Goal: Task Accomplishment & Management: Check status

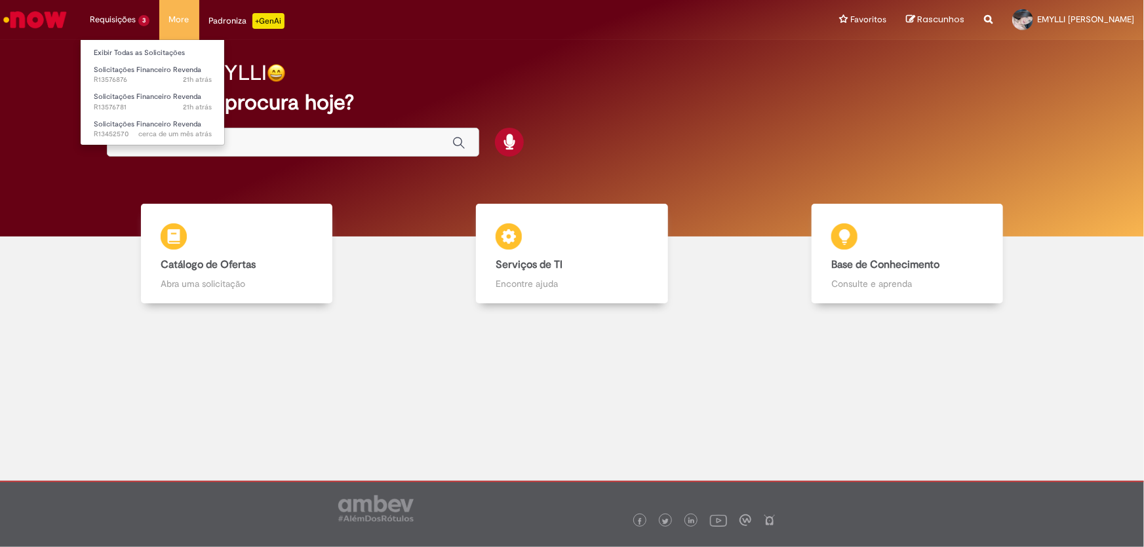
click at [129, 44] on li "Exibir Todas as Solicitações" at bounding box center [153, 51] width 144 height 17
click at [130, 50] on link "Exibir Todas as Solicitações" at bounding box center [153, 53] width 144 height 14
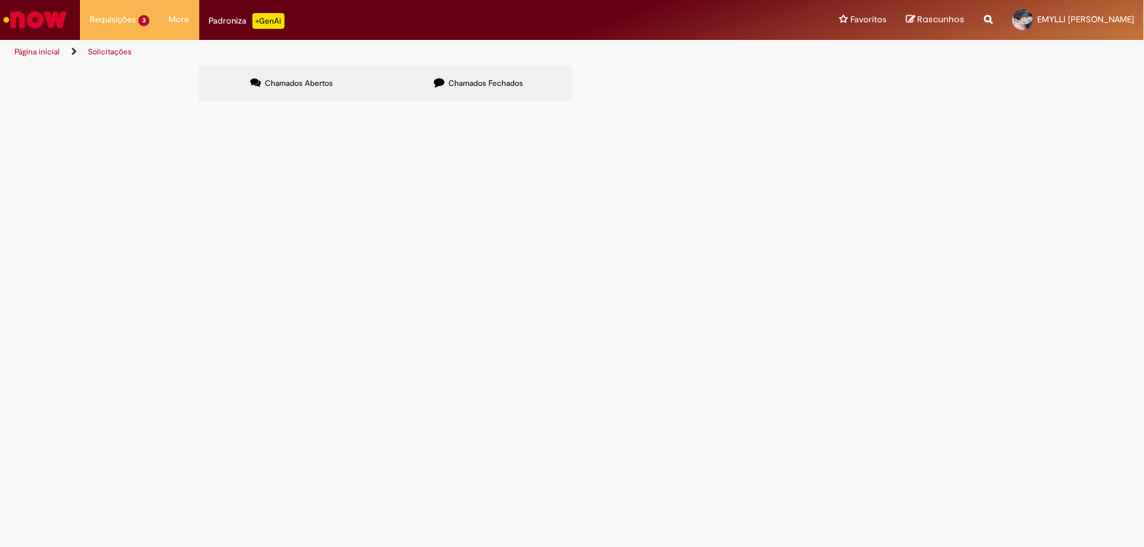
click at [0, 0] on span "Boa tarde! Favor nos informar o que seria essa valor de REM. REV. para que poss…" at bounding box center [0, 0] width 0 height 0
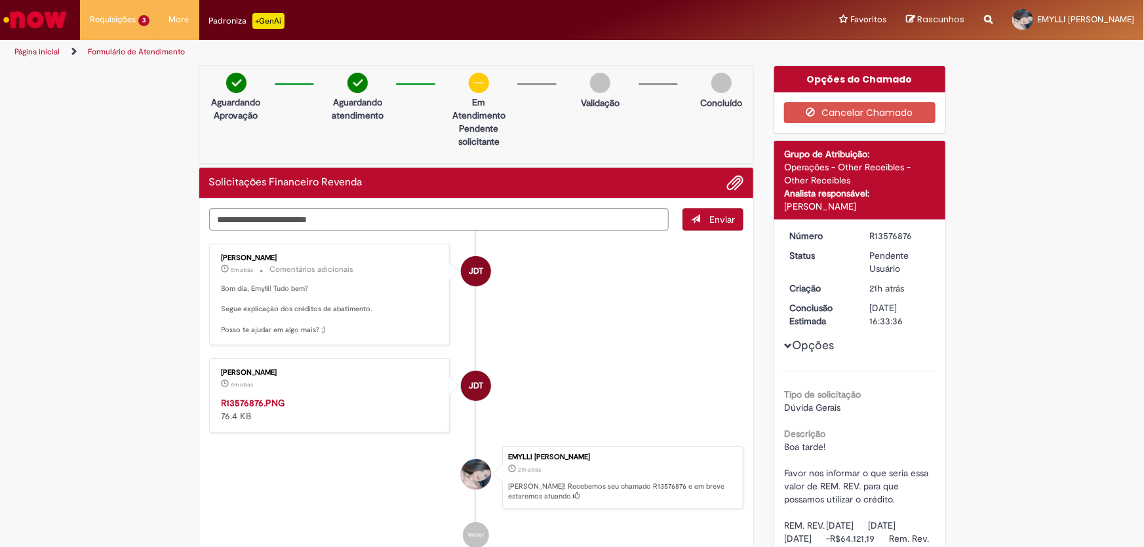
scroll to position [119, 0]
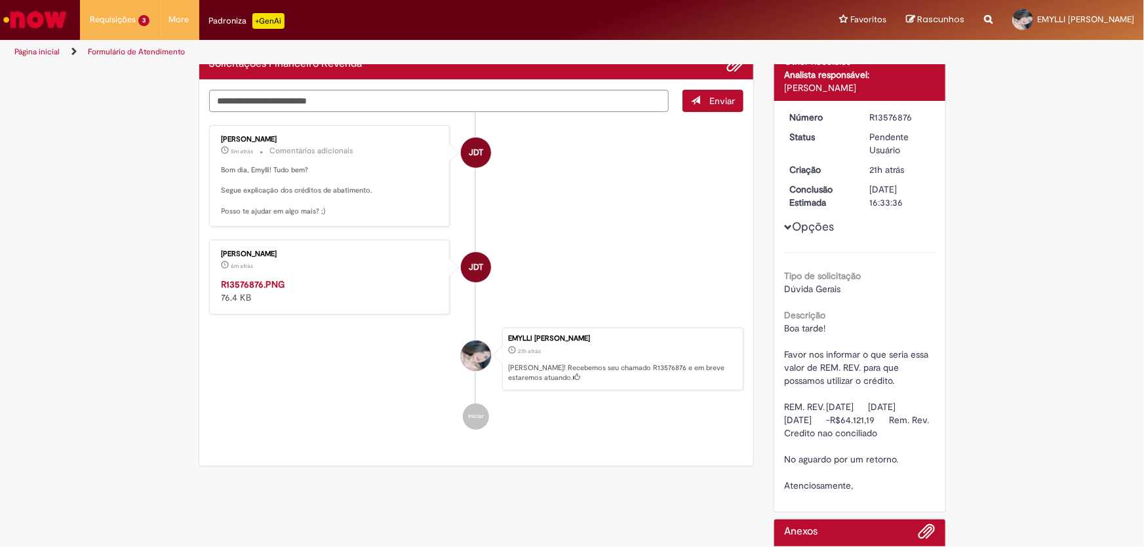
click at [353, 278] on img "Histórico de tíquete" at bounding box center [331, 278] width 218 height 0
click at [313, 278] on img "Histórico de tíquete" at bounding box center [331, 278] width 218 height 0
click at [412, 100] on textarea "Digite sua mensagem aqui..." at bounding box center [439, 101] width 460 height 22
type textarea "*"
type textarea "**********"
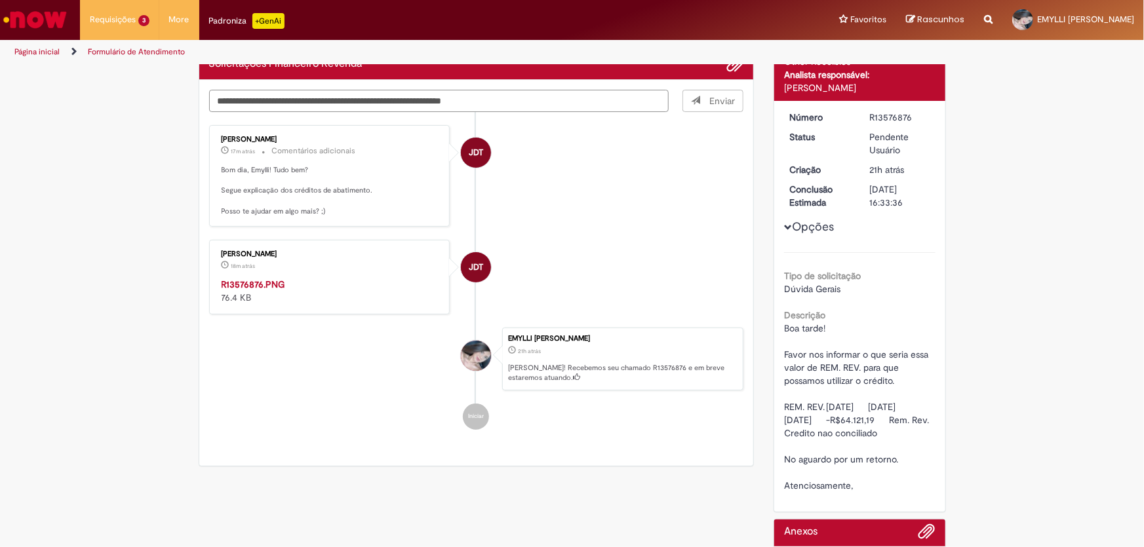
scroll to position [0, 0]
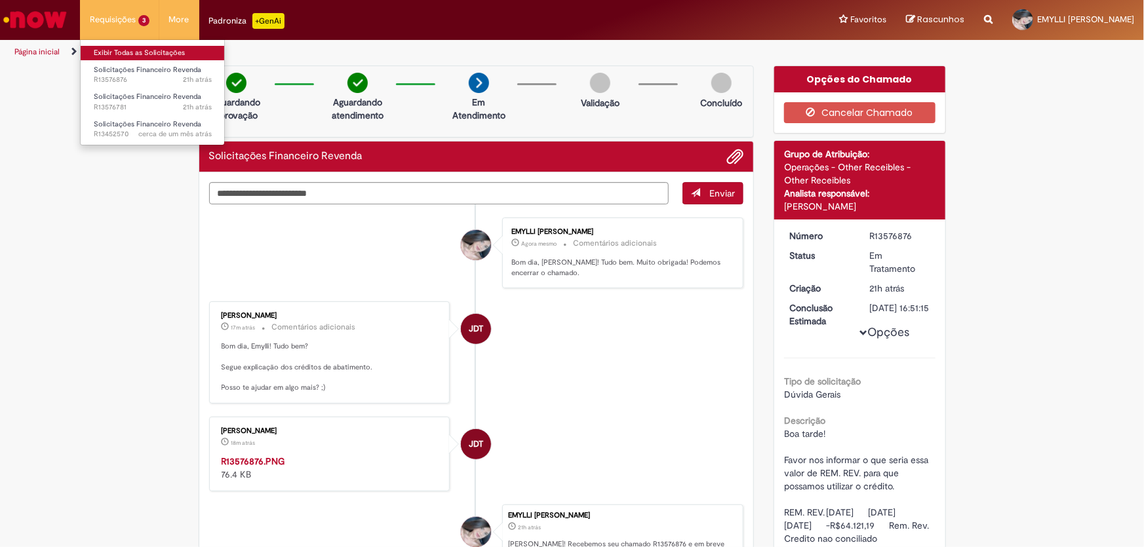
click at [138, 49] on link "Exibir Todas as Solicitações" at bounding box center [153, 53] width 144 height 14
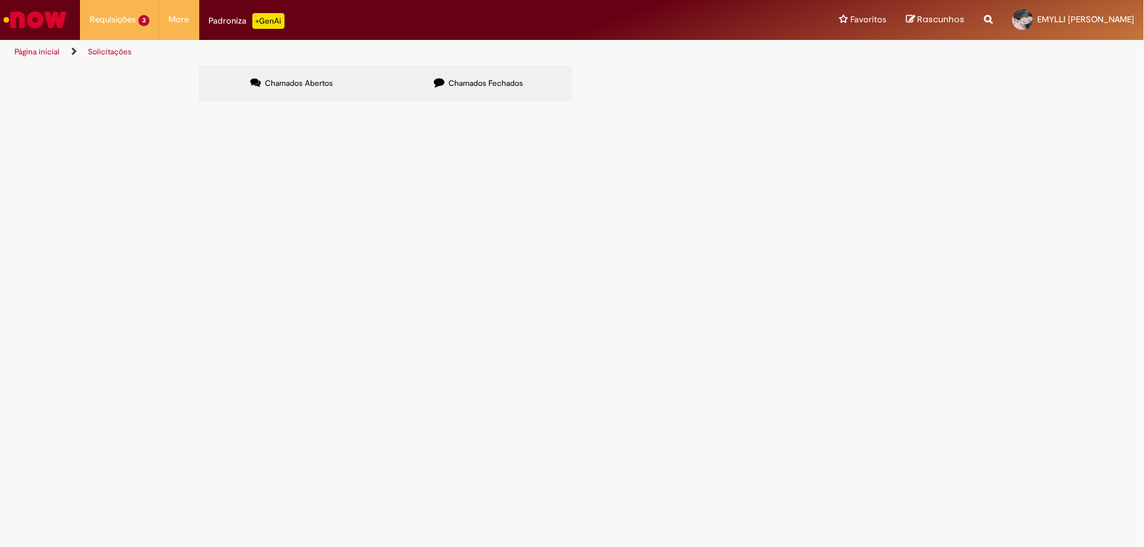
click at [0, 0] on span "Boa tarde! Solicito que ajustem o valor lançado no relatório de partidas em abe…" at bounding box center [0, 0] width 0 height 0
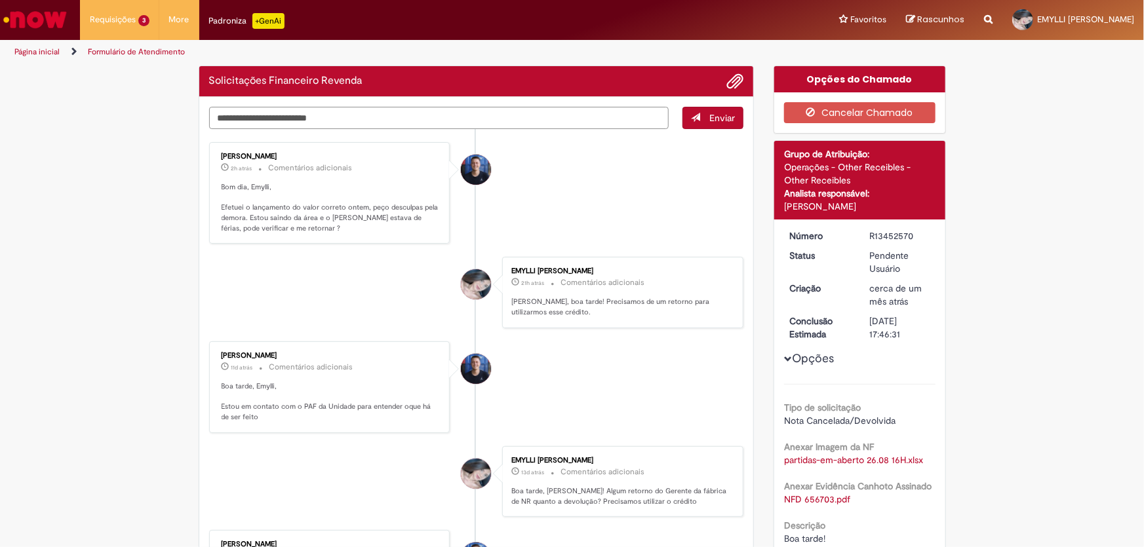
click at [361, 122] on textarea "Digite sua mensagem aqui..." at bounding box center [439, 118] width 460 height 22
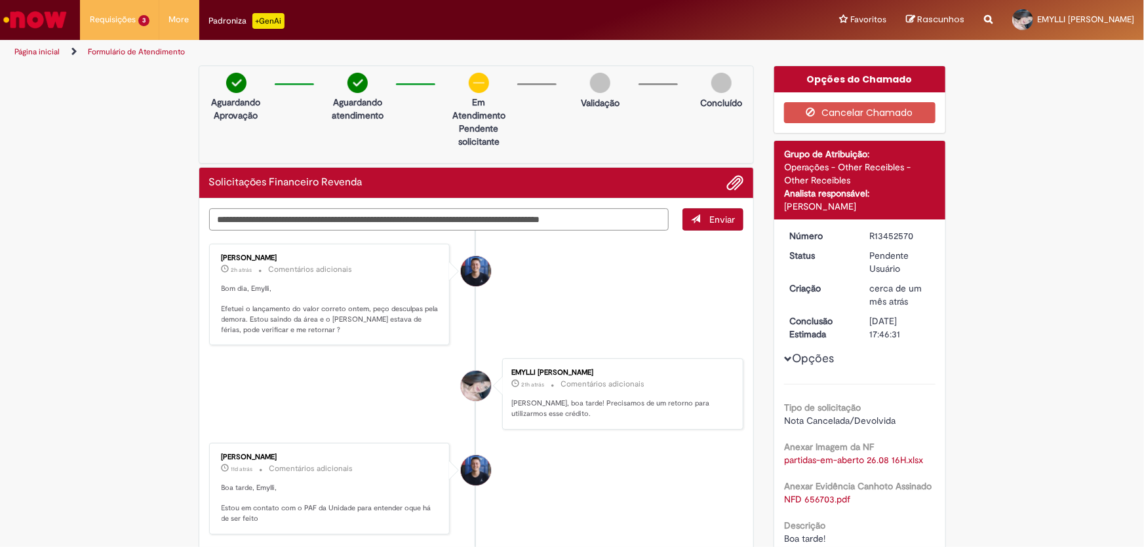
type textarea "**********"
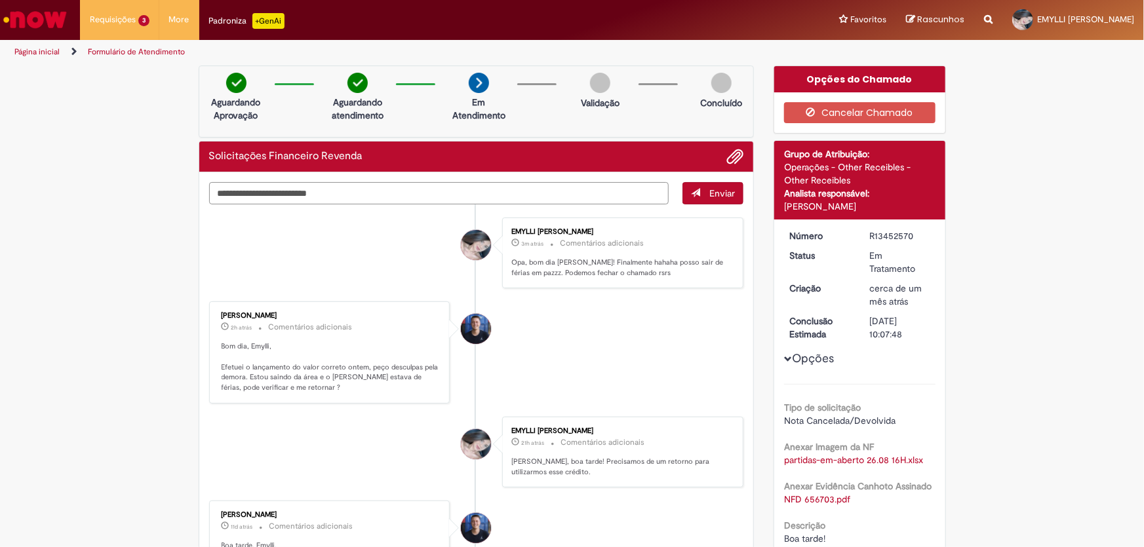
click at [410, 197] on textarea "Digite sua mensagem aqui..." at bounding box center [439, 193] width 460 height 22
type textarea "**********"
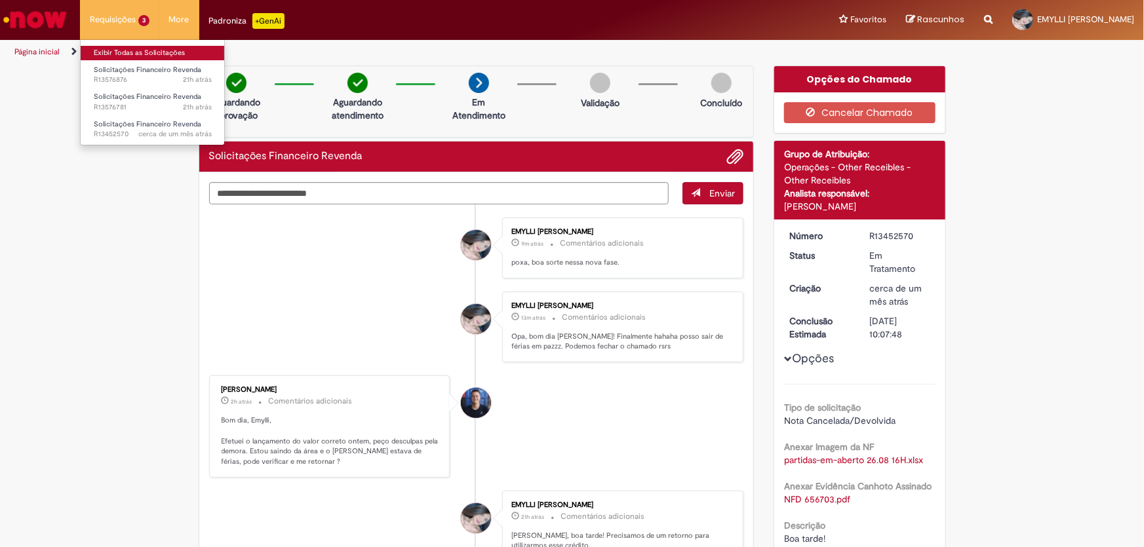
click at [119, 47] on link "Exibir Todas as Solicitações" at bounding box center [153, 53] width 144 height 14
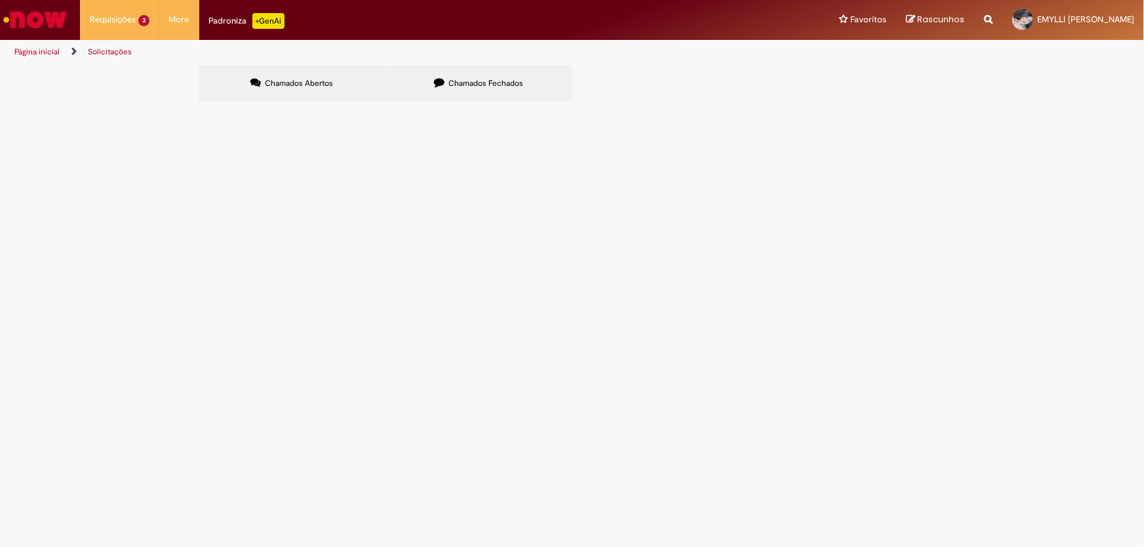
drag, startPoint x: 572, startPoint y: 271, endPoint x: 570, endPoint y: 288, distance: 17.2
click at [0, 0] on td "Boa tarde! Solicito que ajustem o valor lançado no relatório de partidas em abe…" at bounding box center [0, 0] width 0 height 0
click at [0, 0] on span "Boa tarde! Solicito que ajustem o valor lançado no relatório de partidas em abe…" at bounding box center [0, 0] width 0 height 0
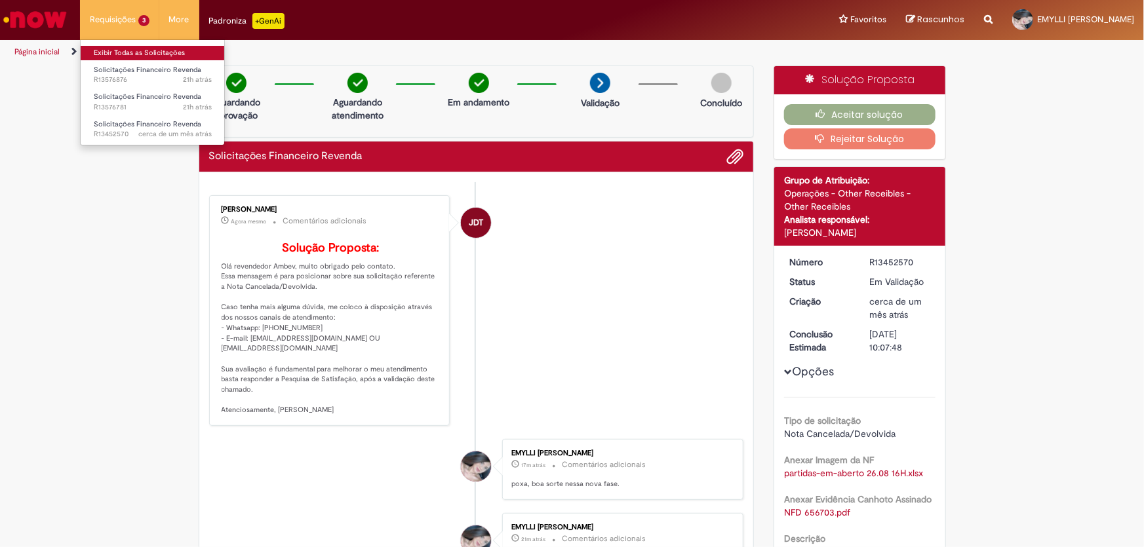
click at [117, 50] on link "Exibir Todas as Solicitações" at bounding box center [153, 53] width 144 height 14
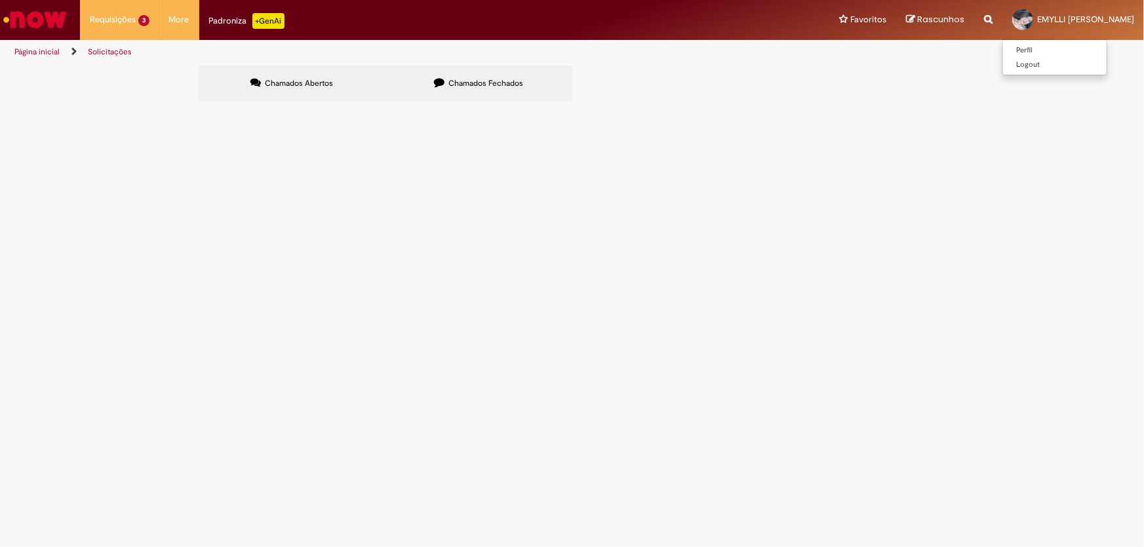
click at [1012, 21] on div at bounding box center [1022, 19] width 21 height 21
click at [1012, 17] on div at bounding box center [1022, 19] width 21 height 21
click at [1037, 16] on span "EMYLLI [PERSON_NAME]" at bounding box center [1085, 19] width 97 height 11
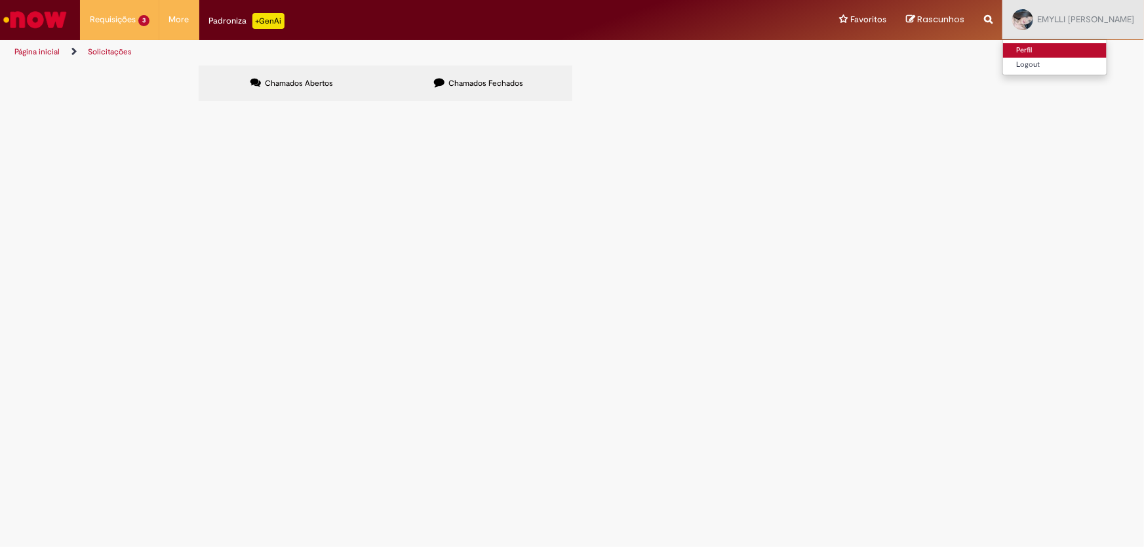
click at [1003, 46] on link "Perfil" at bounding box center [1055, 50] width 104 height 14
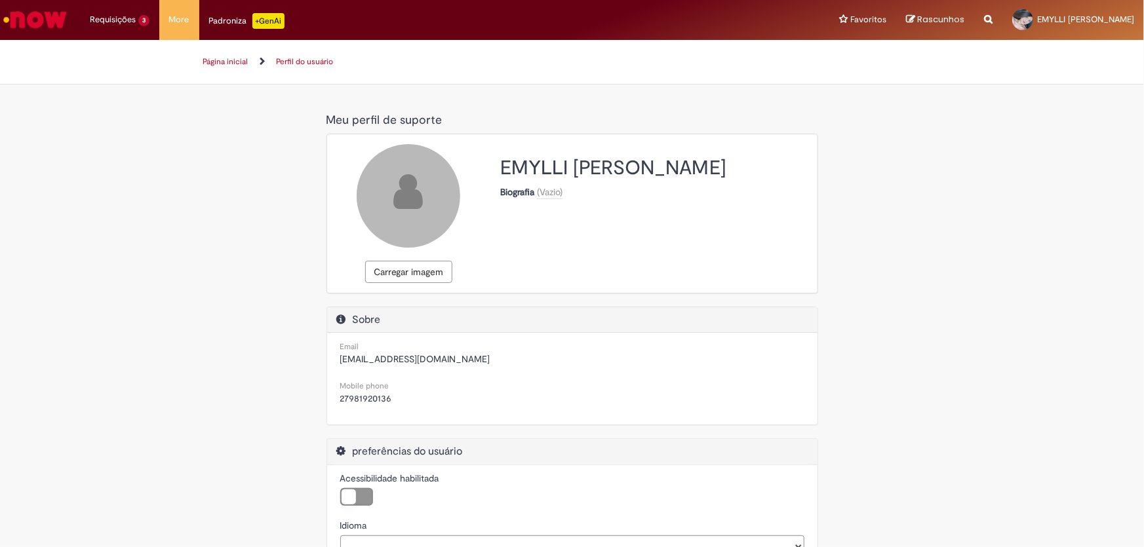
select select "**********"
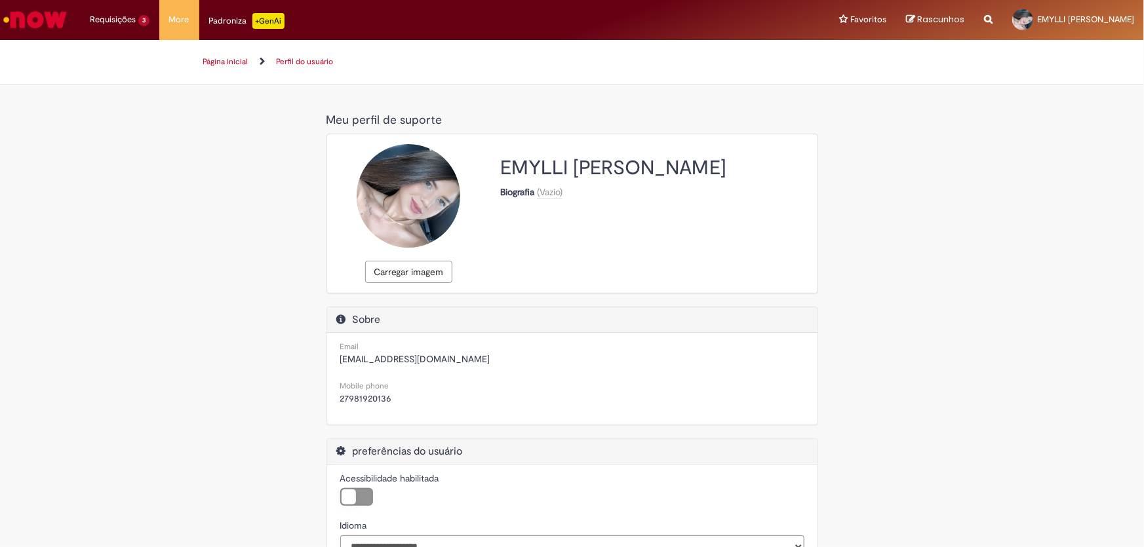
click at [428, 191] on div at bounding box center [409, 196] width 104 height 104
click at [401, 199] on icon at bounding box center [409, 192] width 28 height 40
click at [642, 138] on div "Carregar imagem EMYLLI BIANCARDI DO NASCIMENTO Biografia (Vazio)" at bounding box center [572, 213] width 490 height 159
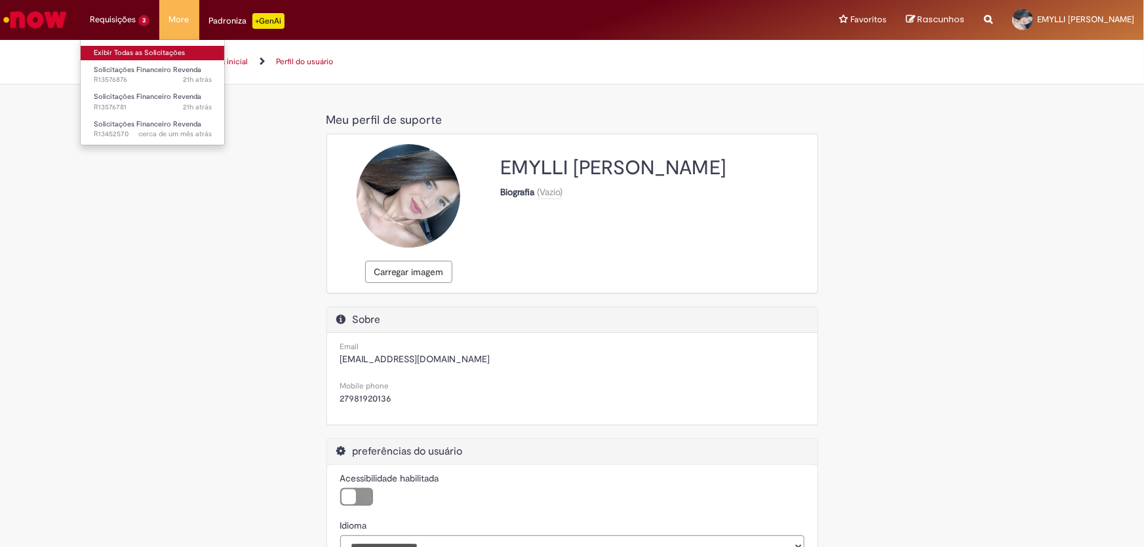
click at [121, 53] on link "Exibir Todas as Solicitações" at bounding box center [153, 53] width 144 height 14
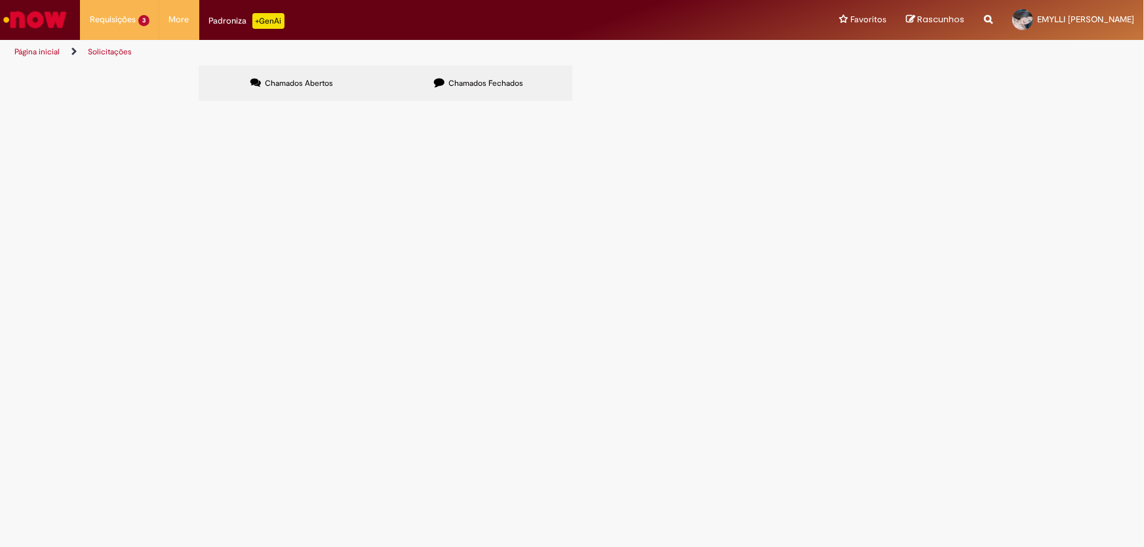
click at [0, 0] on span "Boa tarde! Favor nos informar o que seria essa valor de REM. REV. para que poss…" at bounding box center [0, 0] width 0 height 0
click at [0, 0] on td "Boa tarde! Solicito que ajustem o valor lançado no relatório de partidas em abe…" at bounding box center [0, 0] width 0 height 0
click at [0, 0] on span "Boa tarde! Solicito que ajustem o valor lançado no relatório de partidas em abe…" at bounding box center [0, 0] width 0 height 0
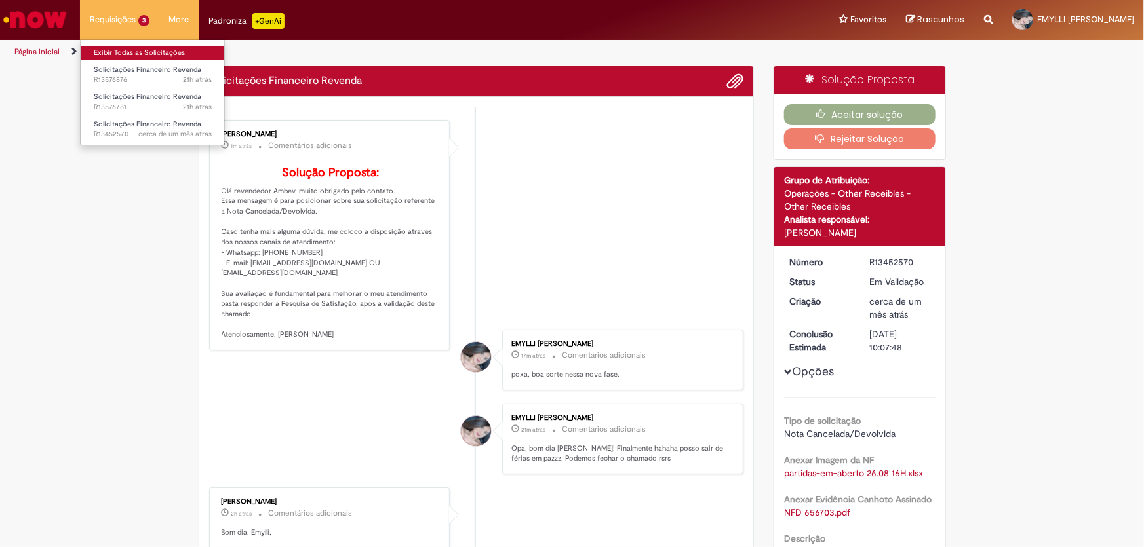
click at [124, 53] on link "Exibir Todas as Solicitações" at bounding box center [153, 53] width 144 height 14
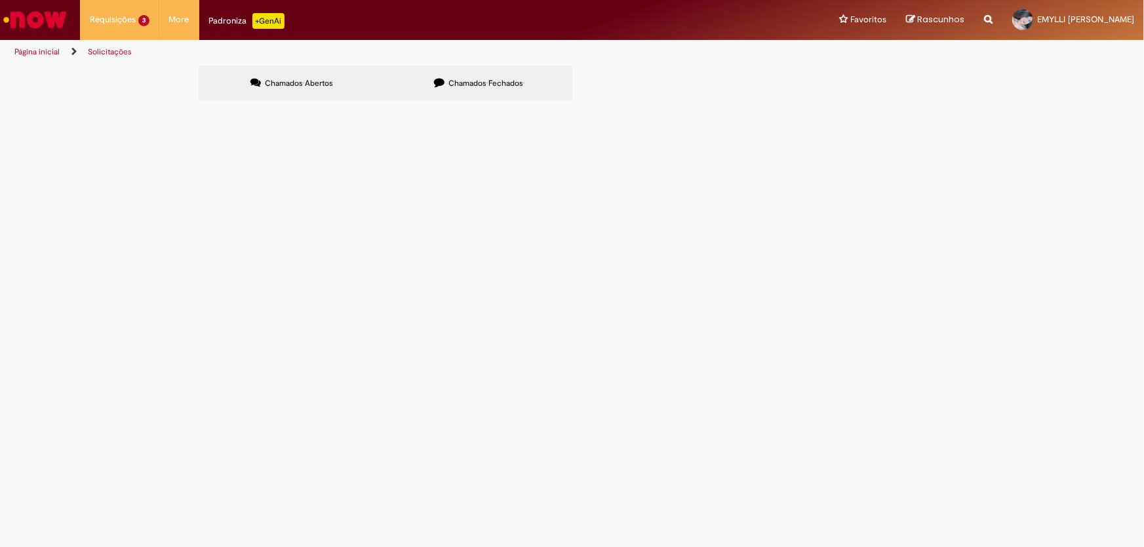
click at [0, 0] on td "Boa tarde! Solicito que ajustem o valor lançado no relatório de partidas em abe…" at bounding box center [0, 0] width 0 height 0
click at [0, 0] on span "Boa tarde! Solicito que ajustem o valor lançado no relatório de partidas em abe…" at bounding box center [0, 0] width 0 height 0
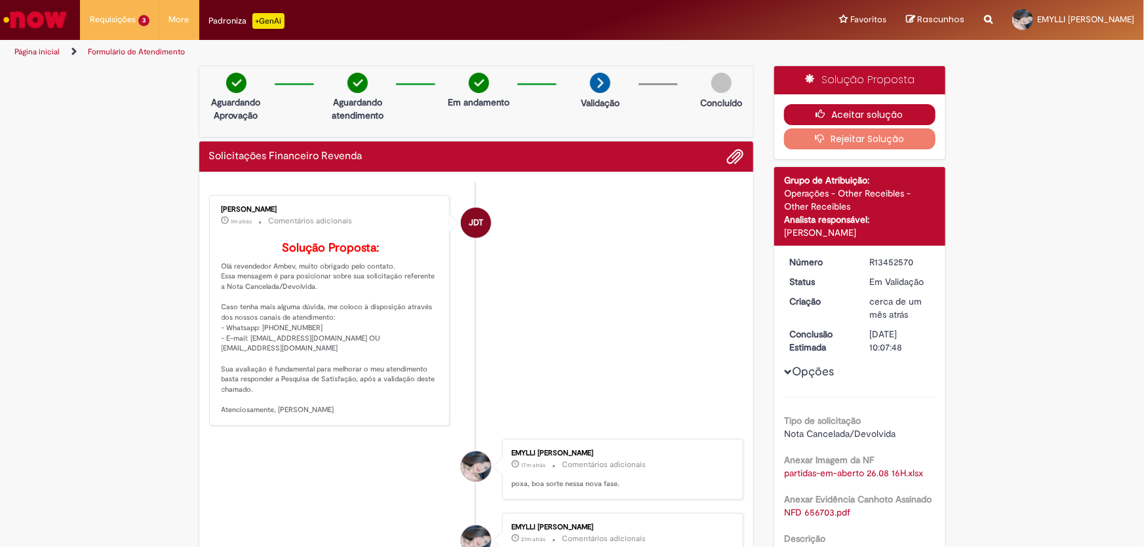
click at [841, 115] on button "Aceitar solução" at bounding box center [859, 114] width 151 height 21
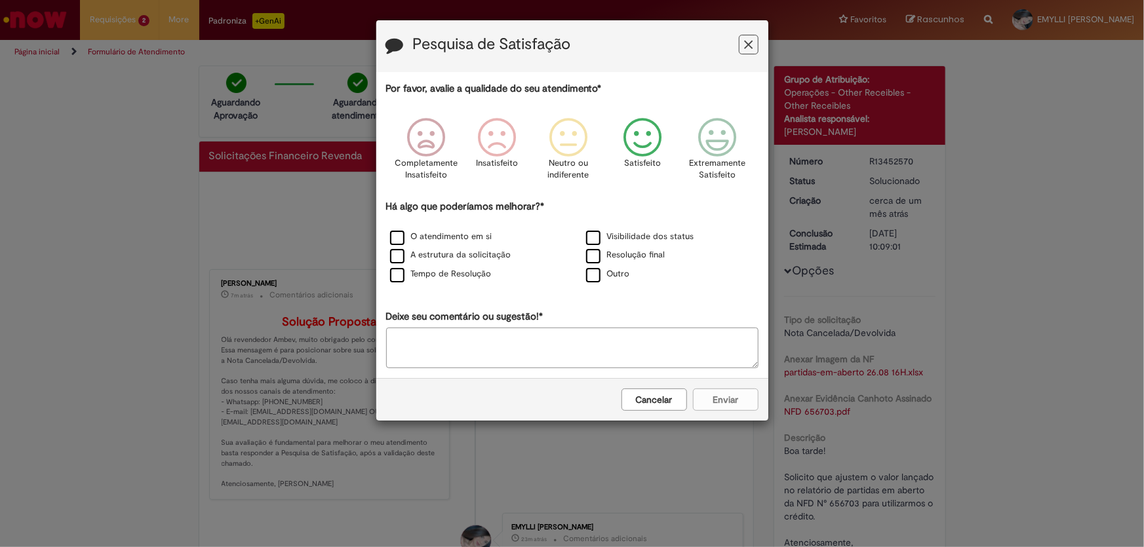
drag, startPoint x: 632, startPoint y: 155, endPoint x: 494, endPoint y: 212, distance: 149.3
click at [633, 154] on icon "Feedback" at bounding box center [642, 137] width 49 height 39
click at [464, 229] on div "O atendimento em si" at bounding box center [474, 237] width 193 height 16
click at [471, 239] on label "O atendimento em si" at bounding box center [441, 237] width 102 height 12
click at [711, 403] on button "Enviar" at bounding box center [726, 400] width 66 height 22
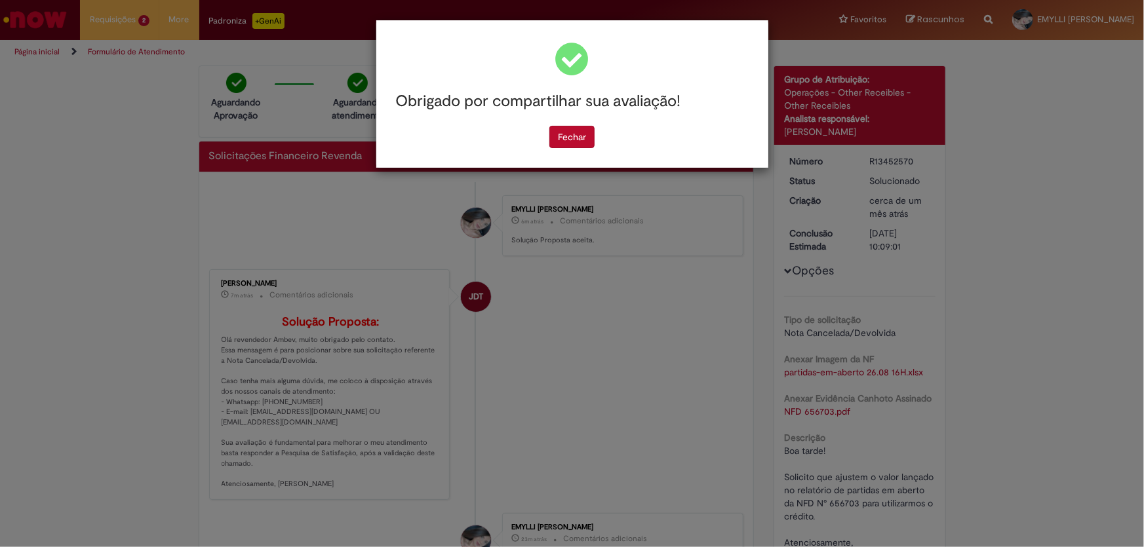
click at [580, 156] on div "Obrigado por compartilhar sua avaliação! [GEOGRAPHIC_DATA]" at bounding box center [572, 94] width 392 height 148
click at [582, 146] on button "Fechar" at bounding box center [571, 137] width 45 height 22
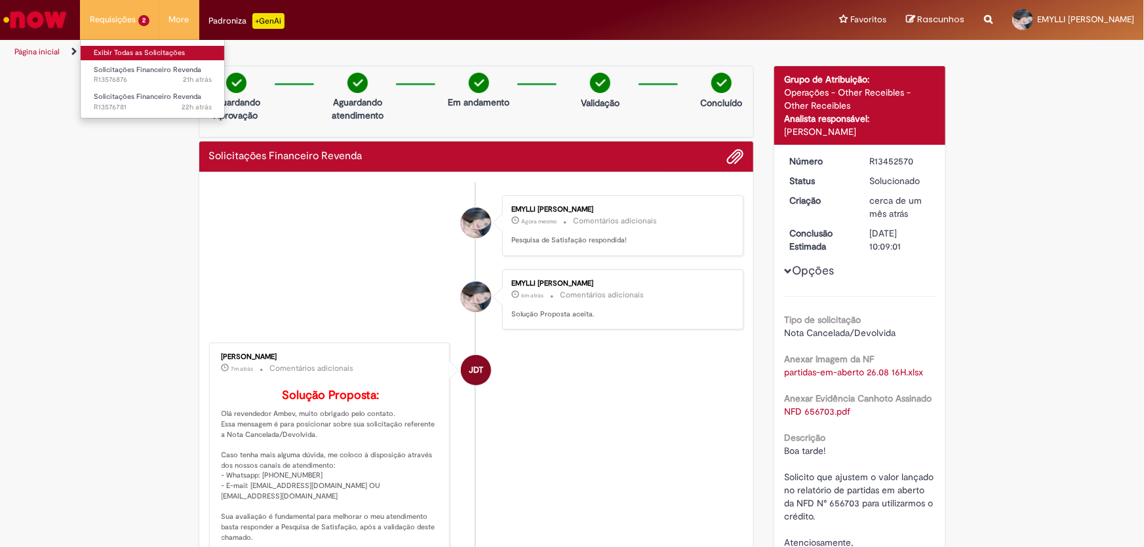
click at [123, 53] on link "Exibir Todas as Solicitações" at bounding box center [153, 53] width 144 height 14
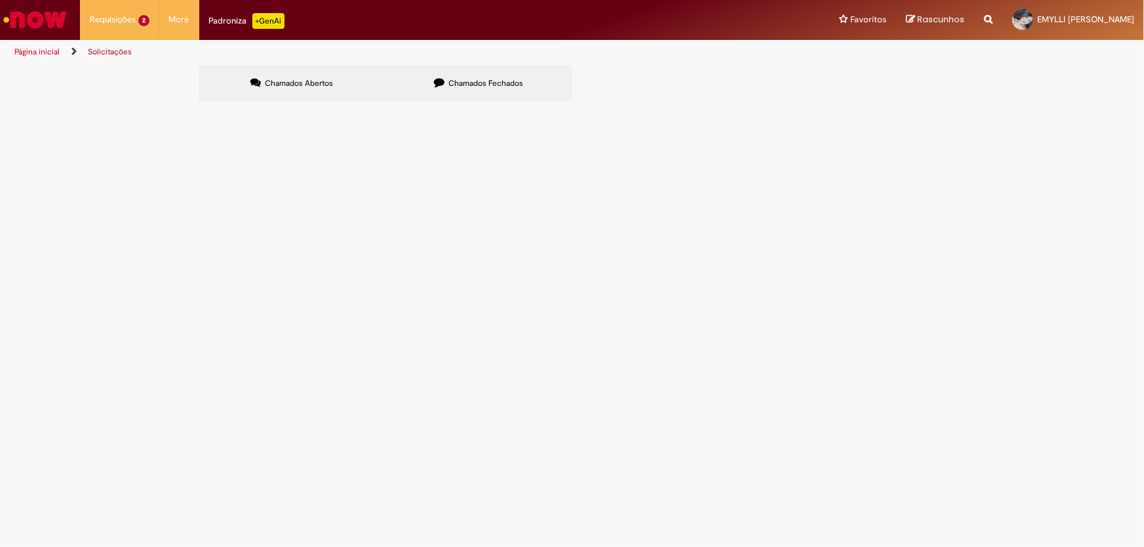
click at [0, 0] on td "Boa tarde! Segue pix manual R$ 132.464,38 referente NF 1034098. Lembrando que, …" at bounding box center [0, 0] width 0 height 0
click at [0, 0] on span "Boa tarde! Segue pix manual R$ 132.464,38 referente NF 1034098. Lembrando que, …" at bounding box center [0, 0] width 0 height 0
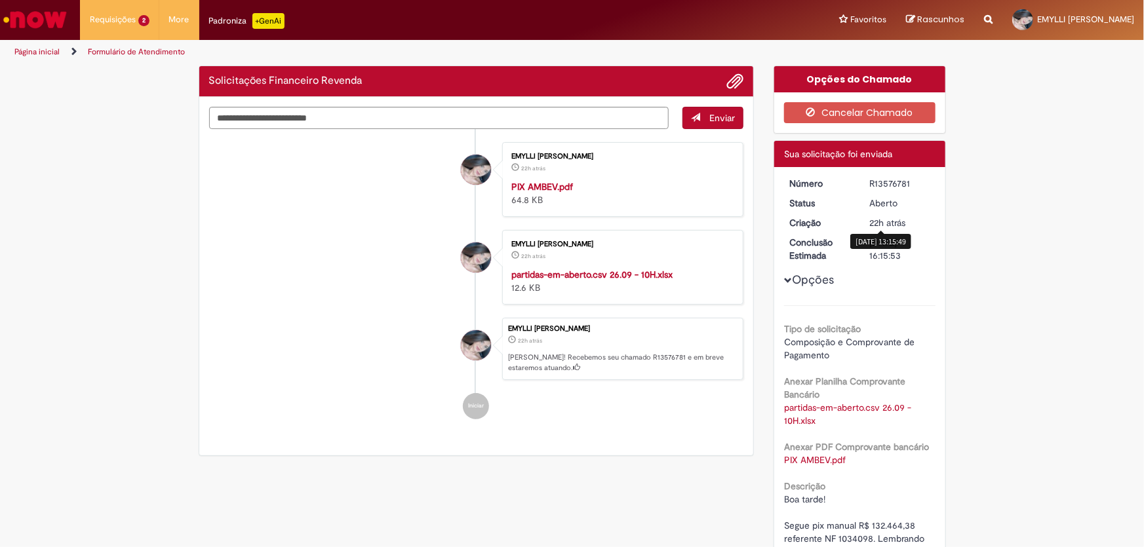
click at [896, 178] on div "R13576781" at bounding box center [900, 183] width 61 height 13
copy div "R13576781"
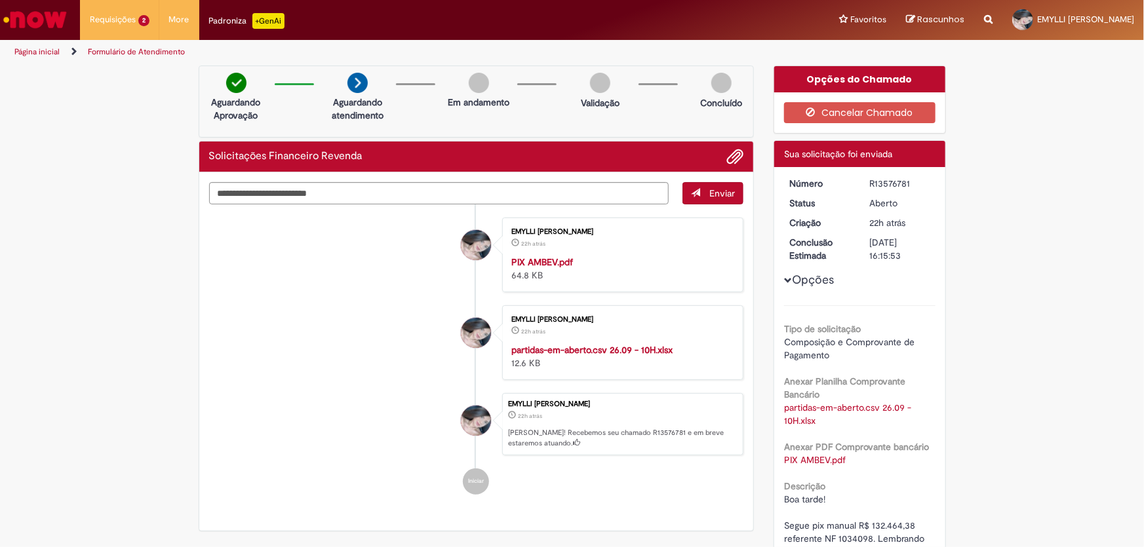
click at [559, 258] on strong "PIX AMBEV.pdf" at bounding box center [542, 262] width 62 height 12
click at [147, 59] on link "Exibir Todas as Solicitações" at bounding box center [153, 53] width 144 height 14
